Goal: Task Accomplishment & Management: Use online tool/utility

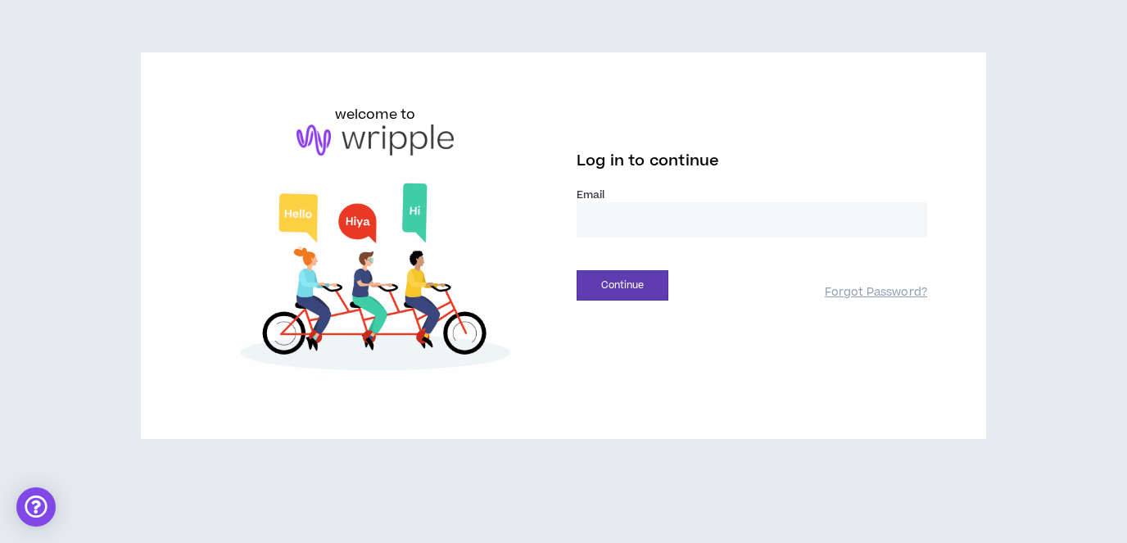
click at [656, 222] on input "email" at bounding box center [752, 219] width 351 height 35
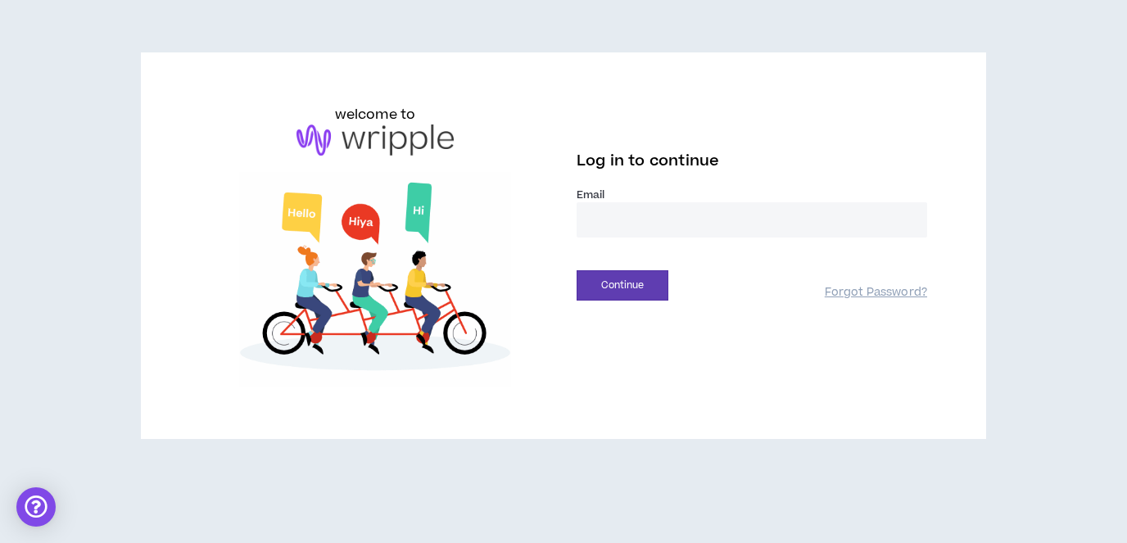
click at [654, 220] on input "email" at bounding box center [752, 219] width 351 height 35
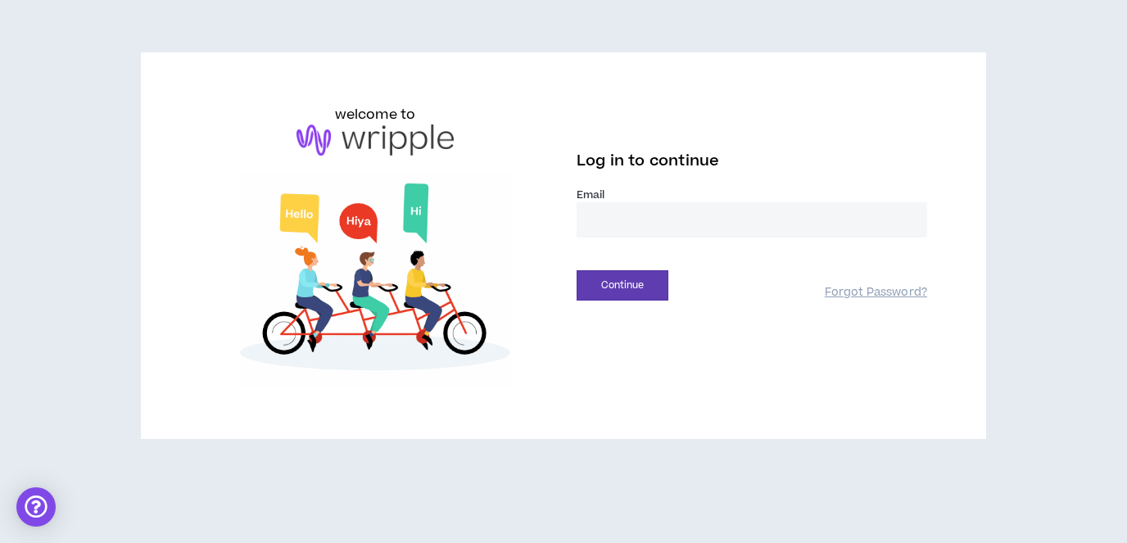
click at [654, 220] on input "email" at bounding box center [752, 219] width 351 height 35
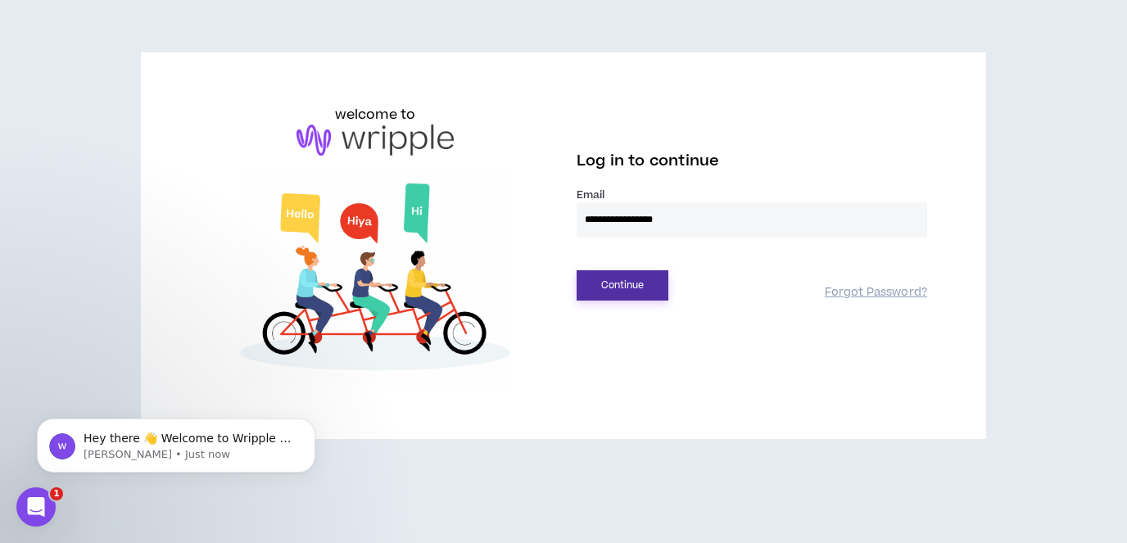
type input "**********"
click at [636, 287] on button "Continue" at bounding box center [623, 285] width 92 height 30
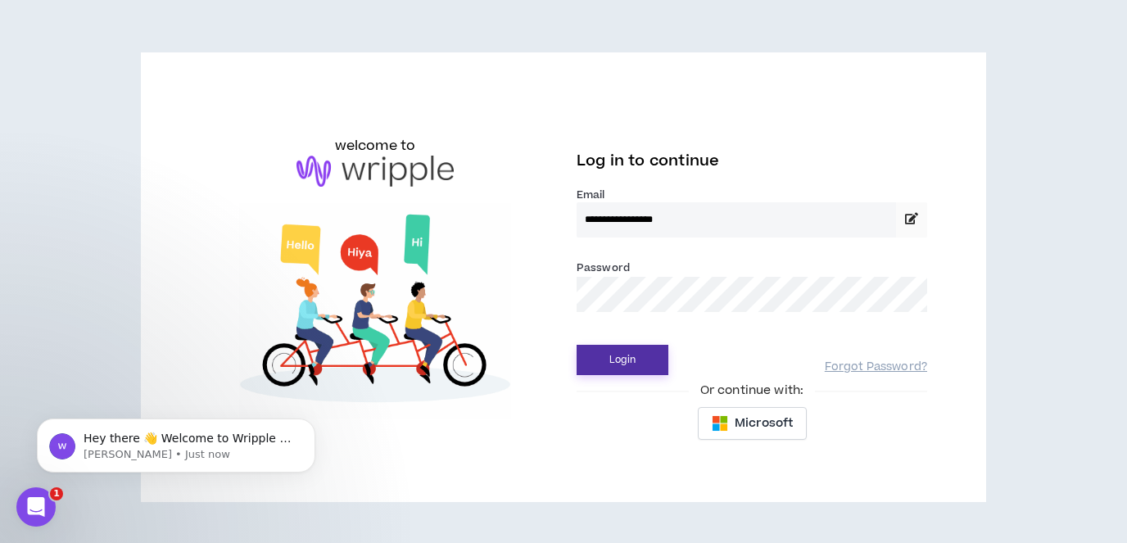
click at [626, 355] on button "Login" at bounding box center [623, 360] width 92 height 30
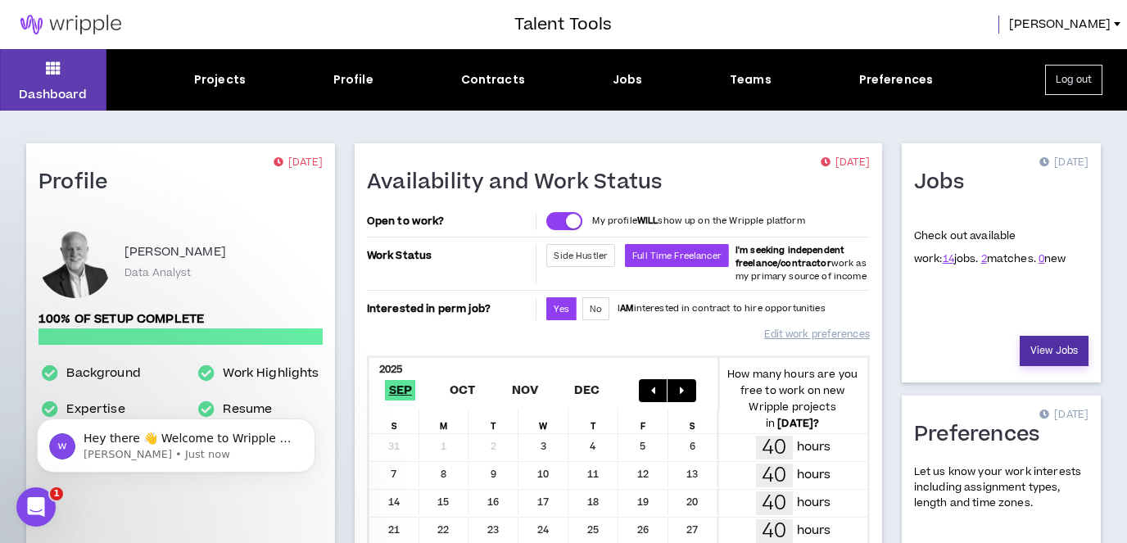
click at [1065, 346] on link "View Jobs" at bounding box center [1054, 351] width 69 height 30
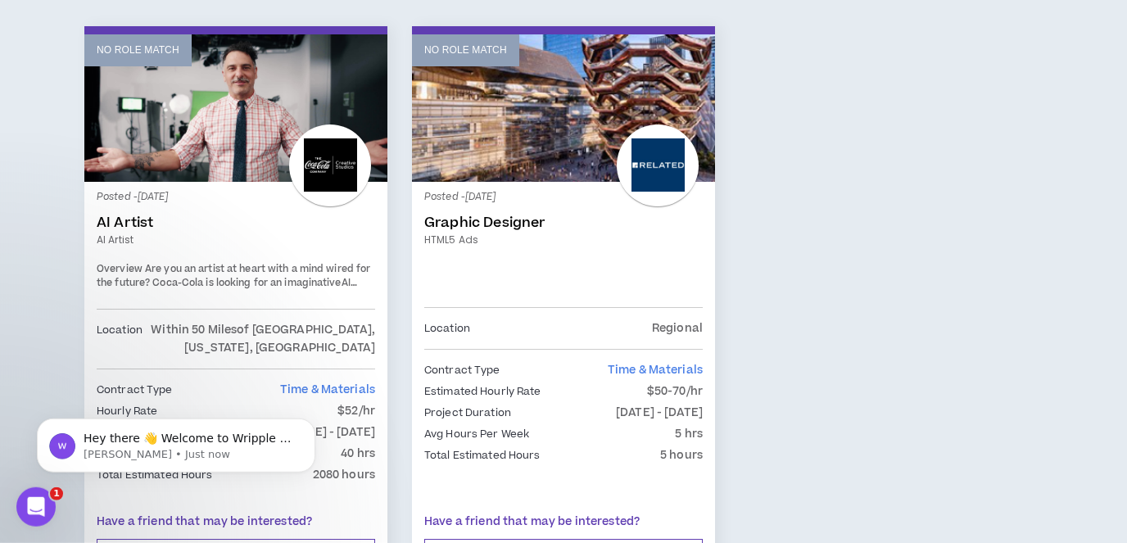
scroll to position [2843, 0]
